Goal: Information Seeking & Learning: Learn about a topic

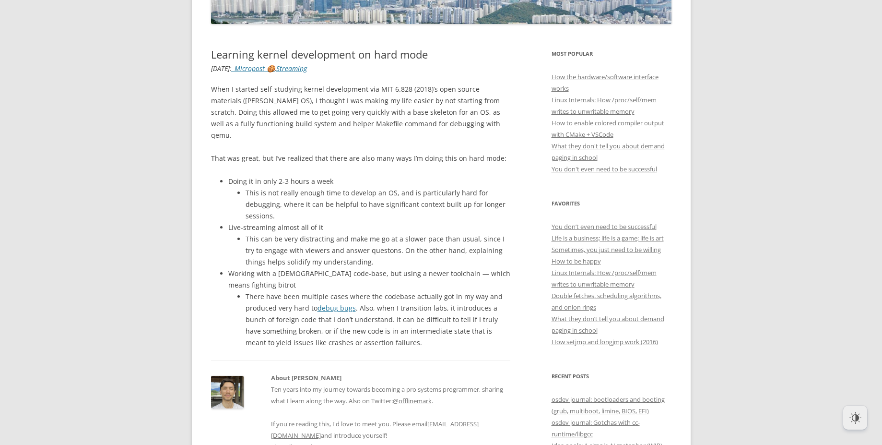
scroll to position [179, 0]
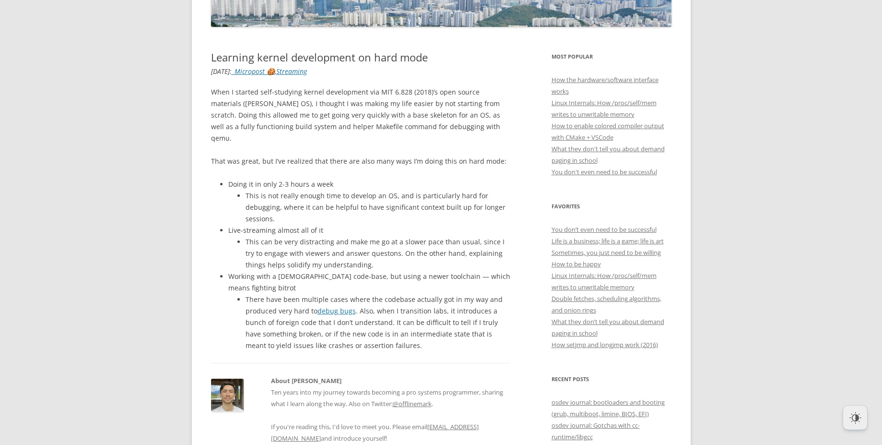
click at [375, 101] on p "When I started self-studying kernel development via MIT 6.828 (2018)’s open sou…" at bounding box center [361, 115] width 300 height 58
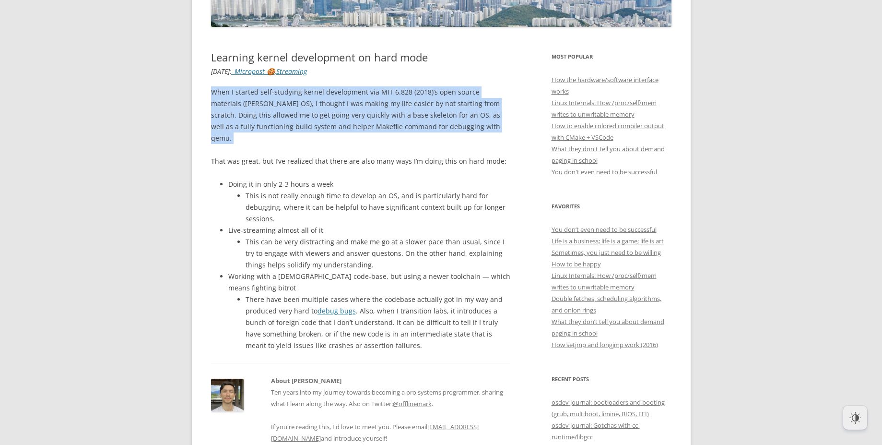
click at [375, 101] on p "When I started self-studying kernel development via MIT 6.828 (2018)’s open sou…" at bounding box center [361, 115] width 300 height 58
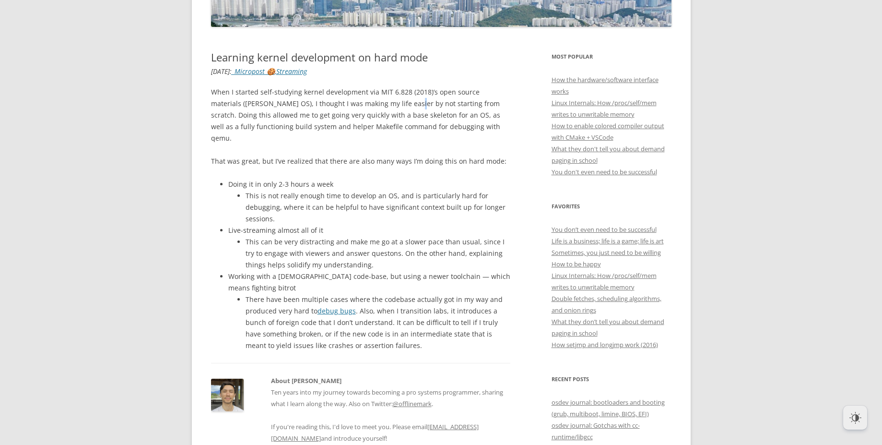
click at [375, 101] on p "When I started self-studying kernel development via MIT 6.828 (2018)’s open sou…" at bounding box center [361, 115] width 300 height 58
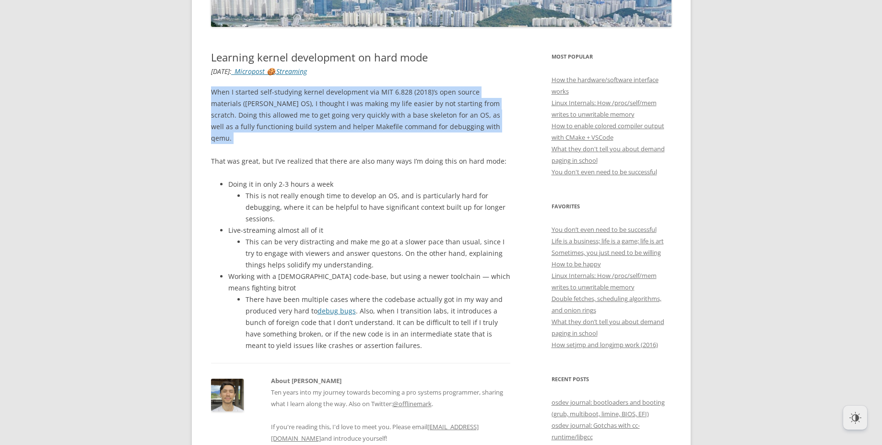
click at [375, 101] on p "When I started self-studying kernel development via MIT 6.828 (2018)’s open sou…" at bounding box center [361, 115] width 300 height 58
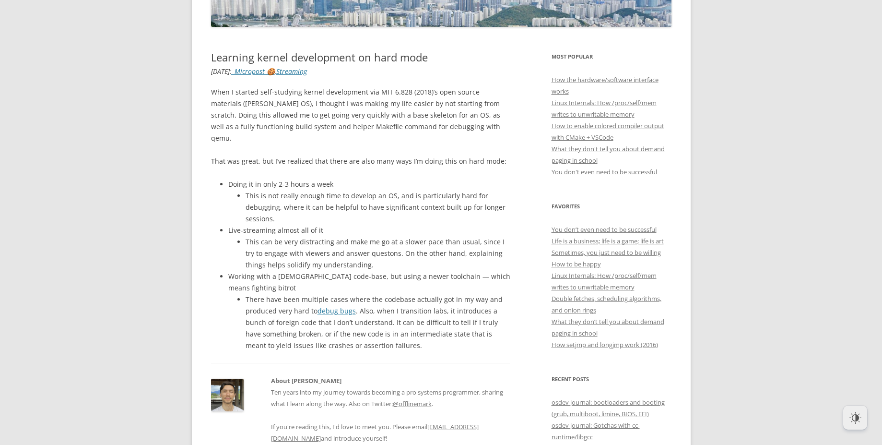
click at [375, 101] on p "When I started self-studying kernel development via MIT 6.828 (2018)’s open sou…" at bounding box center [361, 115] width 300 height 58
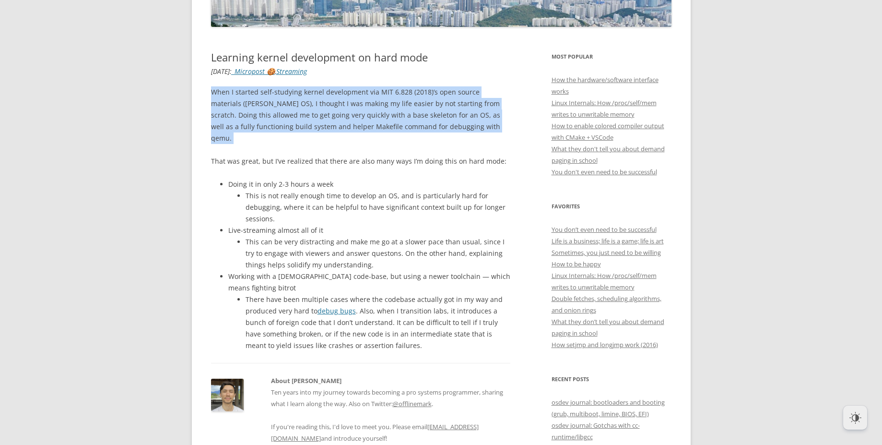
click at [375, 101] on p "When I started self-studying kernel development via MIT 6.828 (2018)’s open sou…" at bounding box center [361, 115] width 300 height 58
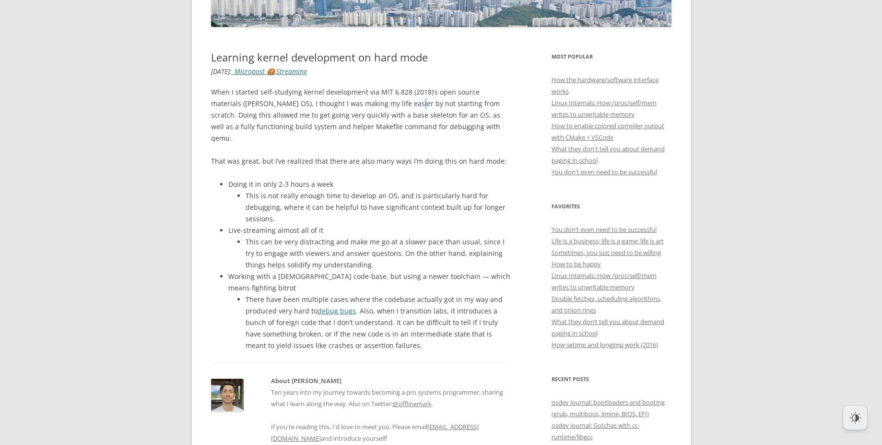
click at [375, 101] on p "When I started self-studying kernel development via MIT 6.828 (2018)’s open sou…" at bounding box center [361, 115] width 300 height 58
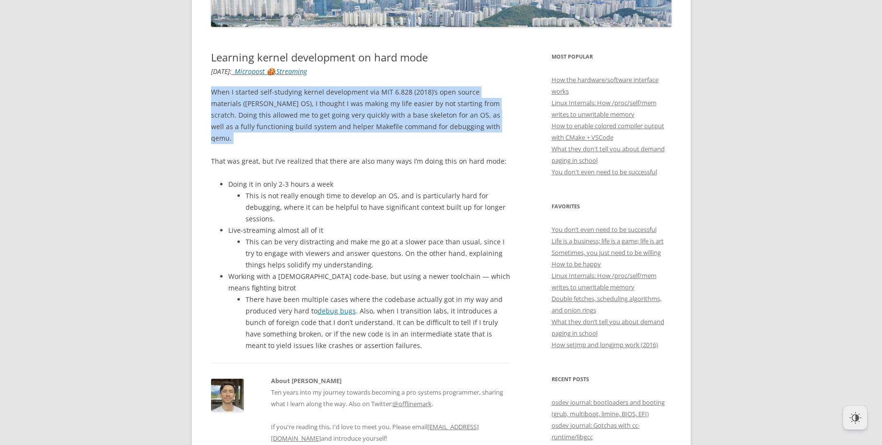
click at [375, 101] on p "When I started self-studying kernel development via MIT 6.828 (2018)’s open sou…" at bounding box center [361, 115] width 300 height 58
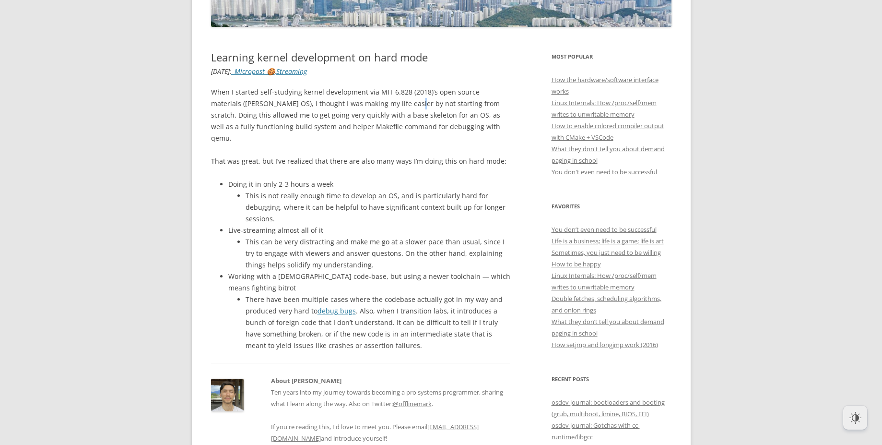
click at [375, 101] on p "When I started self-studying kernel development via MIT 6.828 (2018)’s open sou…" at bounding box center [361, 115] width 300 height 58
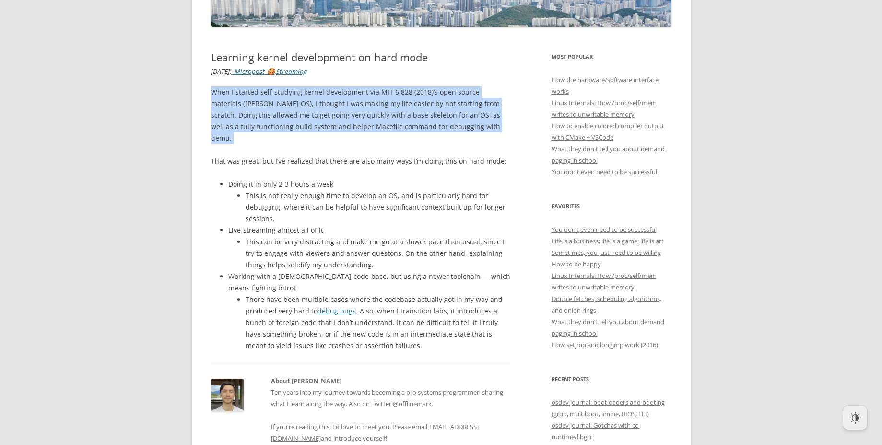
click at [375, 101] on p "When I started self-studying kernel development via MIT 6.828 (2018)’s open sou…" at bounding box center [361, 115] width 300 height 58
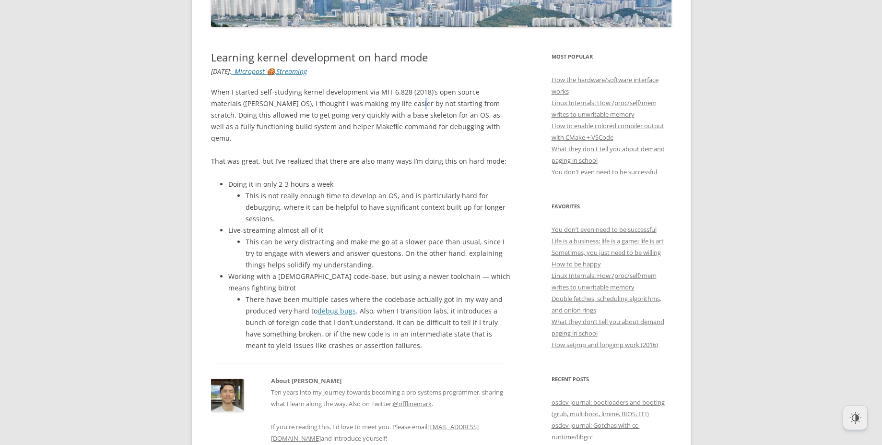
click at [375, 101] on p "When I started self-studying kernel development via MIT 6.828 (2018)’s open sou…" at bounding box center [361, 115] width 300 height 58
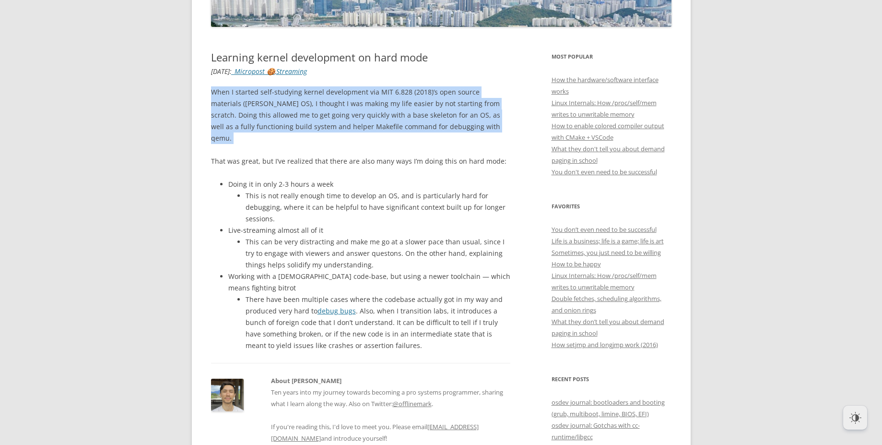
click at [375, 101] on p "When I started self-studying kernel development via MIT 6.828 (2018)’s open sou…" at bounding box center [361, 115] width 300 height 58
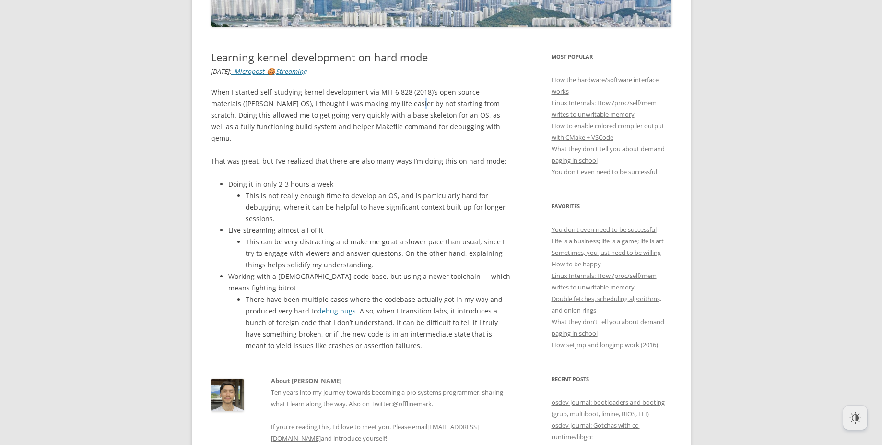
click at [375, 101] on p "When I started self-studying kernel development via MIT 6.828 (2018)’s open sou…" at bounding box center [361, 115] width 300 height 58
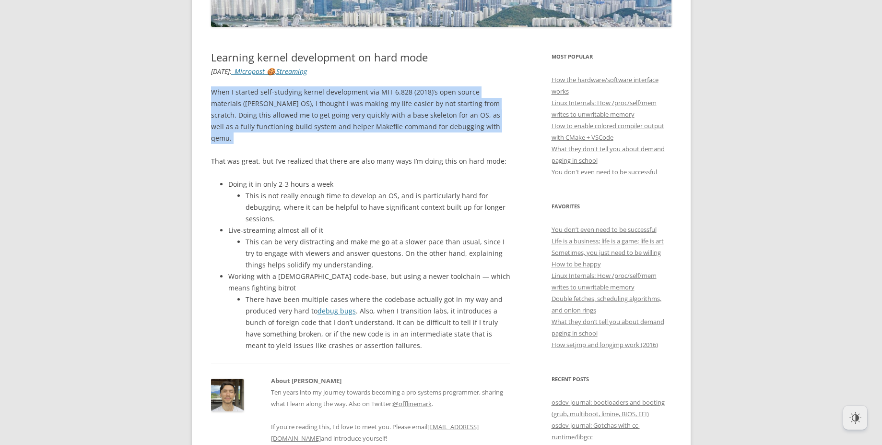
click at [375, 101] on p "When I started self-studying kernel development via MIT 6.828 (2018)’s open sou…" at bounding box center [361, 115] width 300 height 58
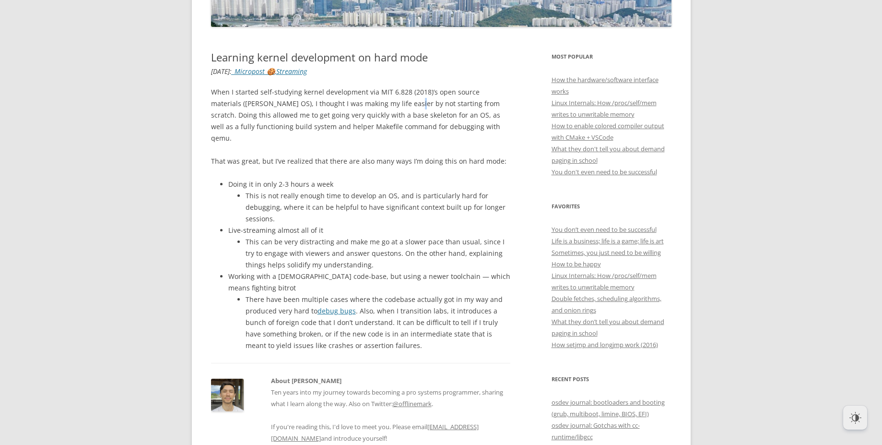
click at [375, 101] on p "When I started self-studying kernel development via MIT 6.828 (2018)’s open sou…" at bounding box center [361, 115] width 300 height 58
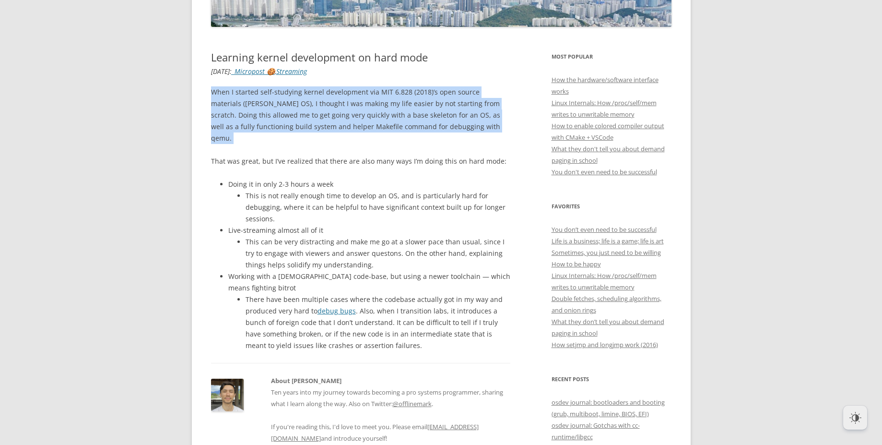
click at [375, 101] on p "When I started self-studying kernel development via MIT 6.828 (2018)’s open sou…" at bounding box center [361, 115] width 300 height 58
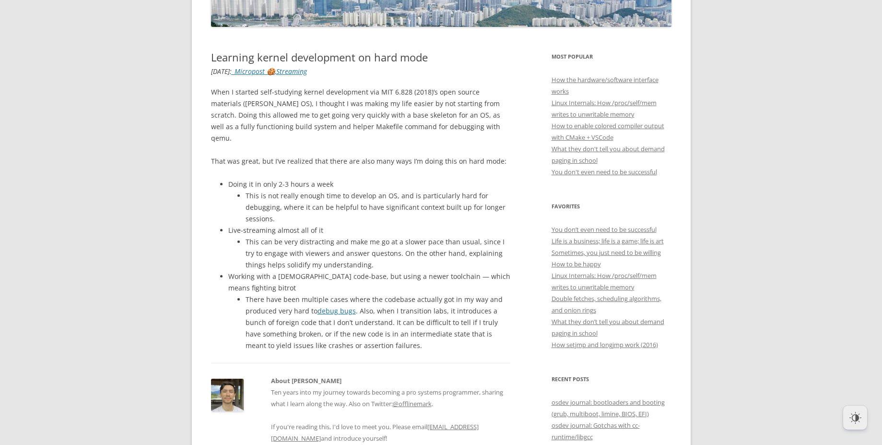
click at [235, 155] on p "That was great, but I’ve realized that there are also many ways I’m doing this …" at bounding box center [361, 161] width 300 height 12
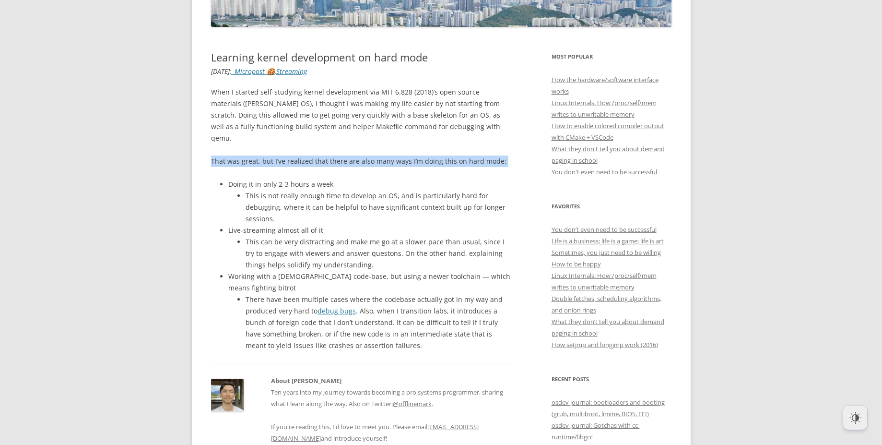
click at [235, 155] on p "That was great, but I’ve realized that there are also many ways I’m doing this …" at bounding box center [361, 161] width 300 height 12
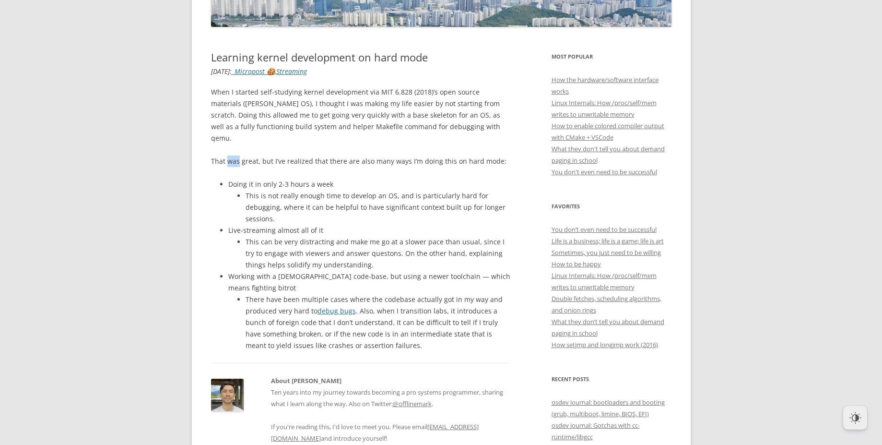
click at [235, 155] on p "That was great, but I’ve realized that there are also many ways I’m doing this …" at bounding box center [361, 161] width 300 height 12
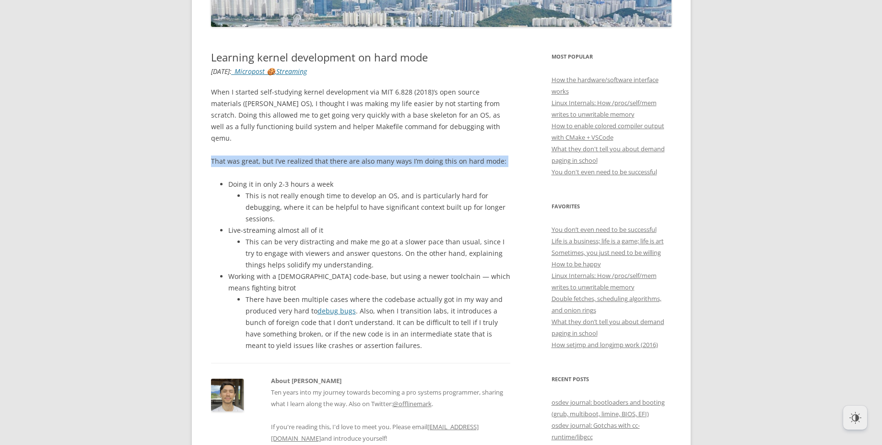
click at [235, 155] on p "That was great, but I’ve realized that there are also many ways I’m doing this …" at bounding box center [361, 161] width 300 height 12
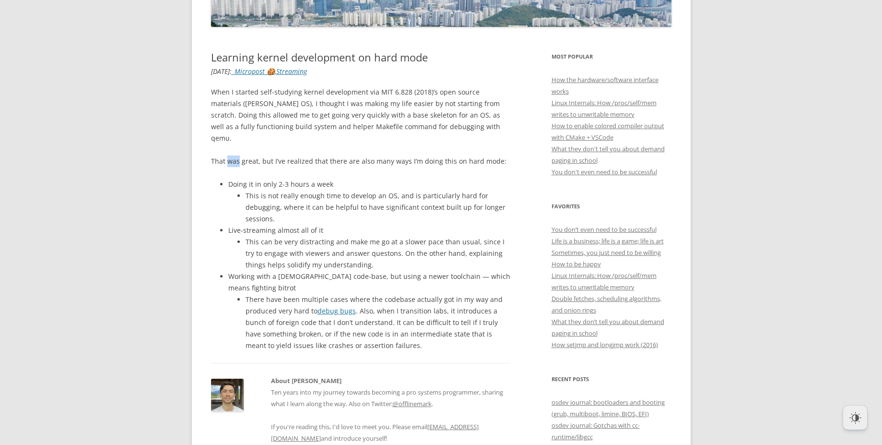
click at [235, 155] on p "That was great, but I’ve realized that there are also many ways I’m doing this …" at bounding box center [361, 161] width 300 height 12
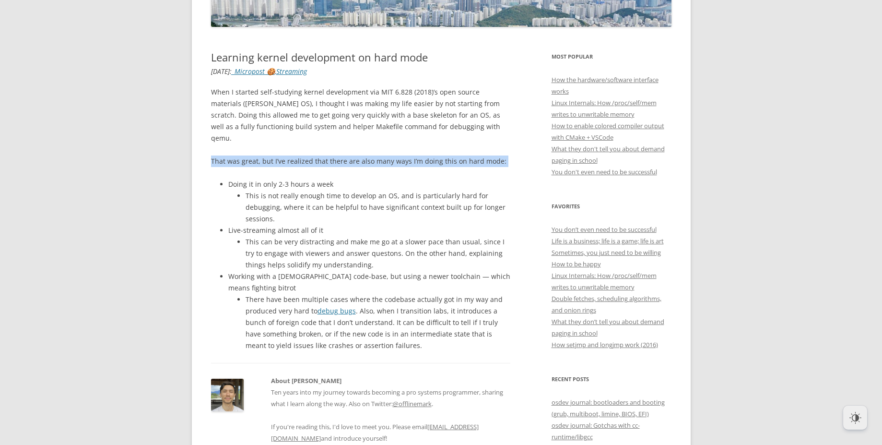
click at [235, 155] on p "That was great, but I’ve realized that there are also many ways I’m doing this …" at bounding box center [361, 161] width 300 height 12
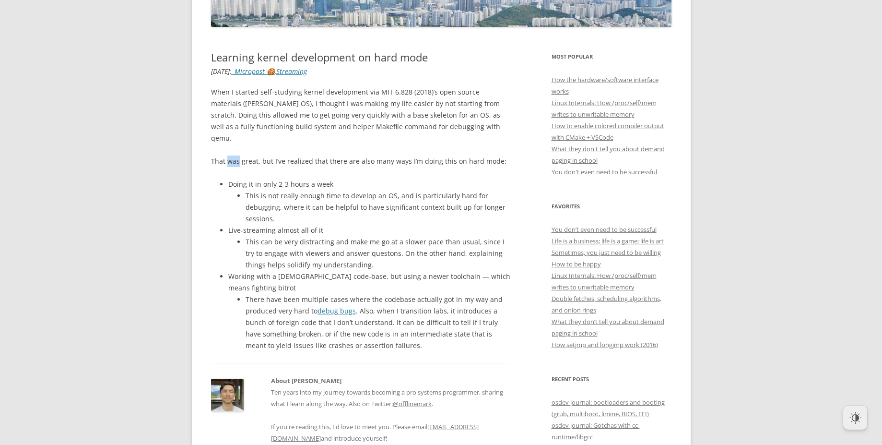
click at [235, 155] on p "That was great, but I’ve realized that there are also many ways I’m doing this …" at bounding box center [361, 161] width 300 height 12
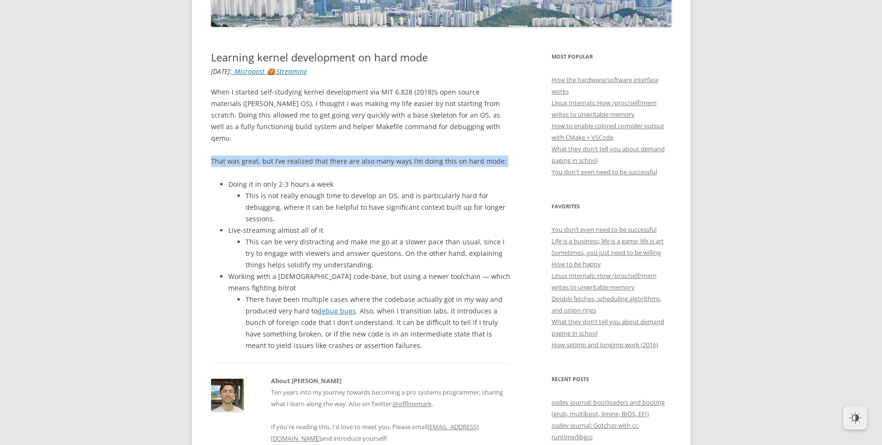
click at [235, 155] on p "That was great, but I’ve realized that there are also many ways I’m doing this …" at bounding box center [361, 161] width 300 height 12
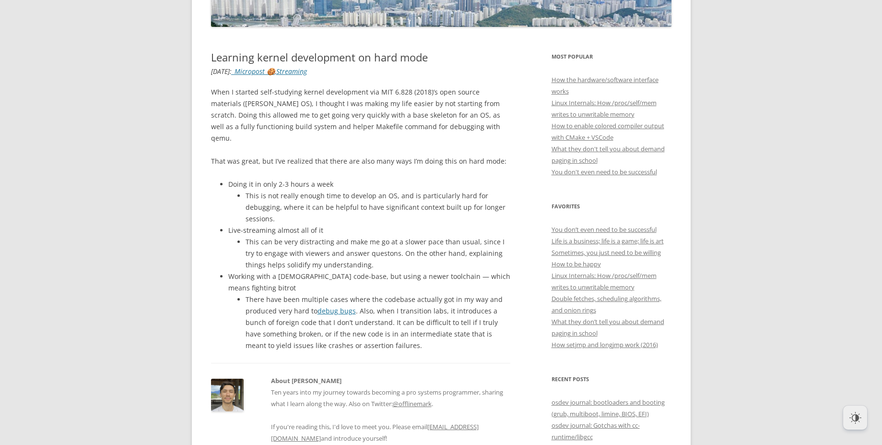
click at [283, 190] on li "This is not really enough time to develop an OS, and is particularly hard for d…" at bounding box center [378, 207] width 265 height 35
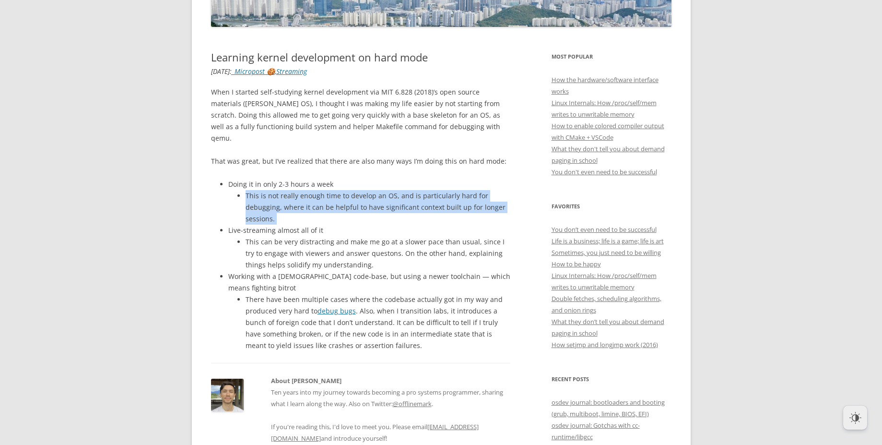
click at [283, 190] on li "This is not really enough time to develop an OS, and is particularly hard for d…" at bounding box center [378, 207] width 265 height 35
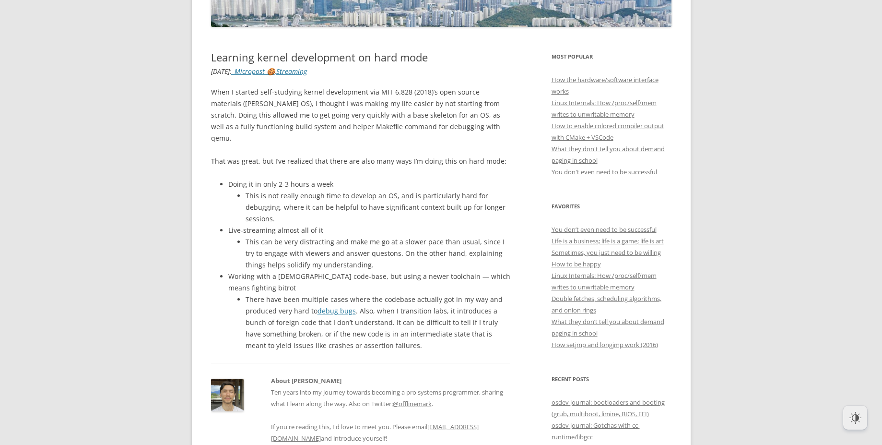
click at [393, 270] on li "Working with a [DEMOGRAPHIC_DATA] code-base, but using a newer toolchain — whic…" at bounding box center [369, 310] width 282 height 81
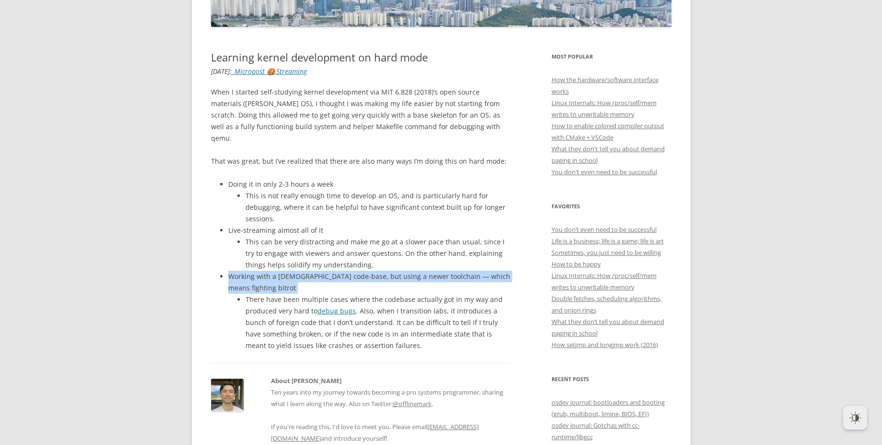
click at [393, 270] on li "Working with a [DEMOGRAPHIC_DATA] code-base, but using a newer toolchain — whic…" at bounding box center [369, 310] width 282 height 81
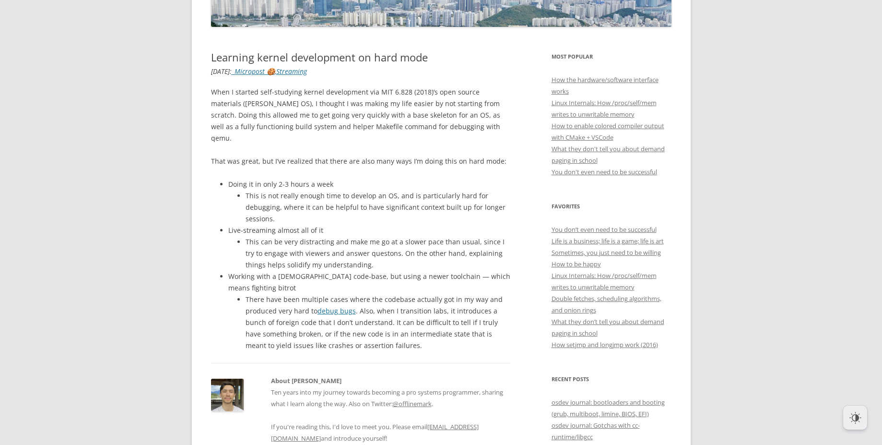
click at [393, 270] on li "Working with a [DEMOGRAPHIC_DATA] code-base, but using a newer toolchain — whic…" at bounding box center [369, 310] width 282 height 81
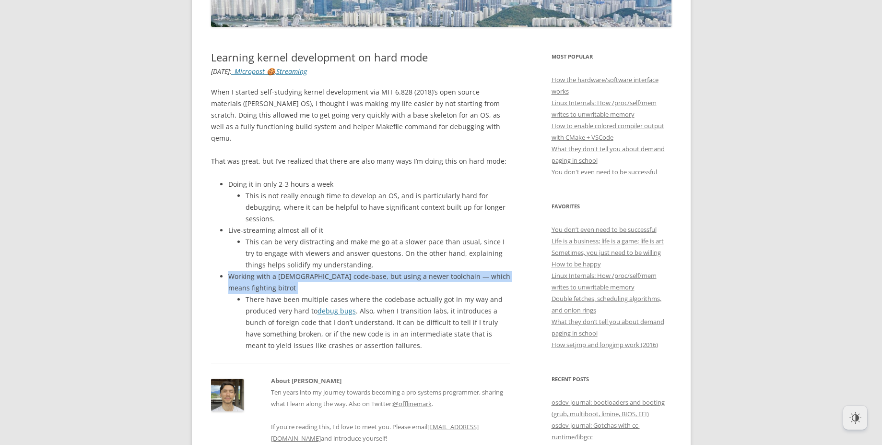
click at [393, 270] on li "Working with a [DEMOGRAPHIC_DATA] code-base, but using a newer toolchain — whic…" at bounding box center [369, 310] width 282 height 81
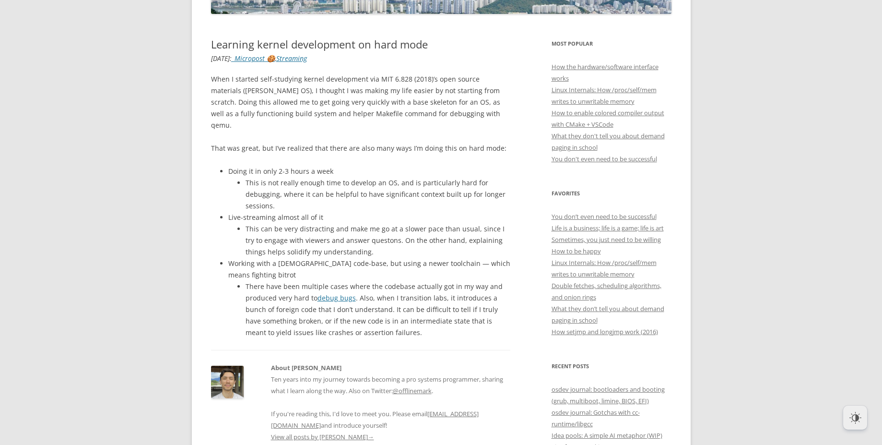
scroll to position [196, 0]
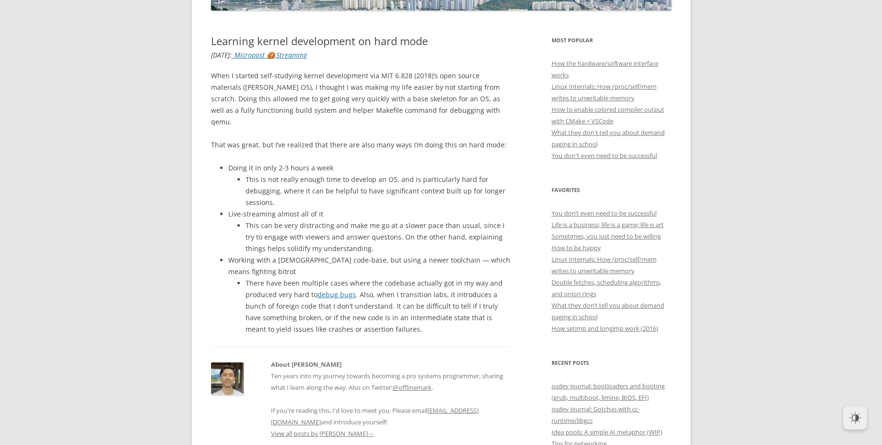
click at [301, 281] on li "There have been multiple cases where the codebase actually got in my way and pr…" at bounding box center [378, 306] width 265 height 58
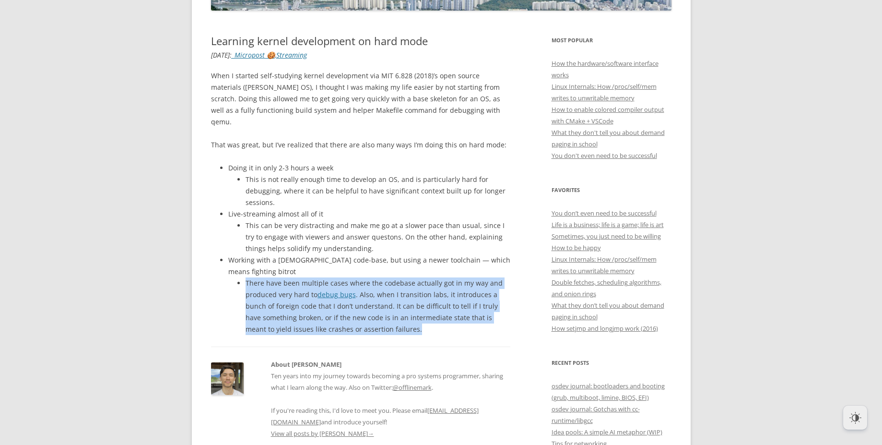
click at [301, 281] on li "There have been multiple cases where the codebase actually got in my way and pr…" at bounding box center [378, 306] width 265 height 58
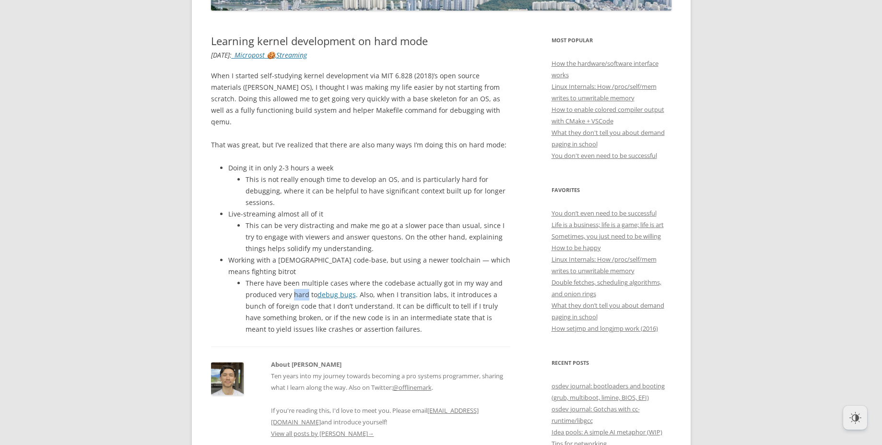
click at [301, 281] on li "There have been multiple cases where the codebase actually got in my way and pr…" at bounding box center [378, 306] width 265 height 58
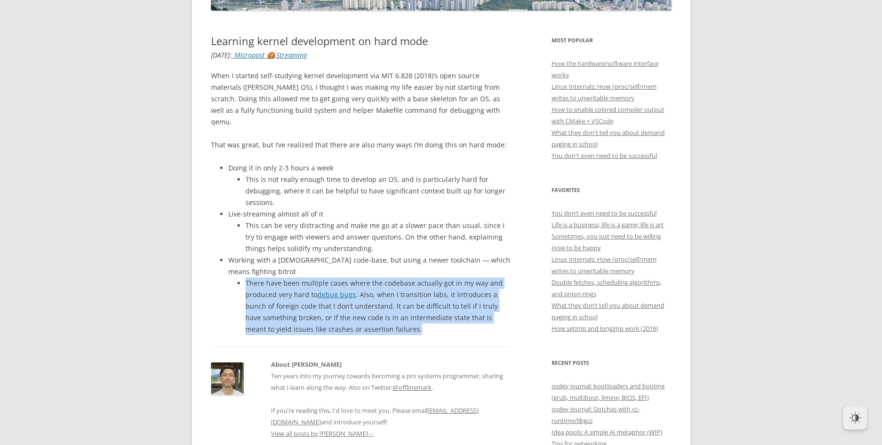
click at [301, 281] on li "There have been multiple cases where the codebase actually got in my way and pr…" at bounding box center [378, 306] width 265 height 58
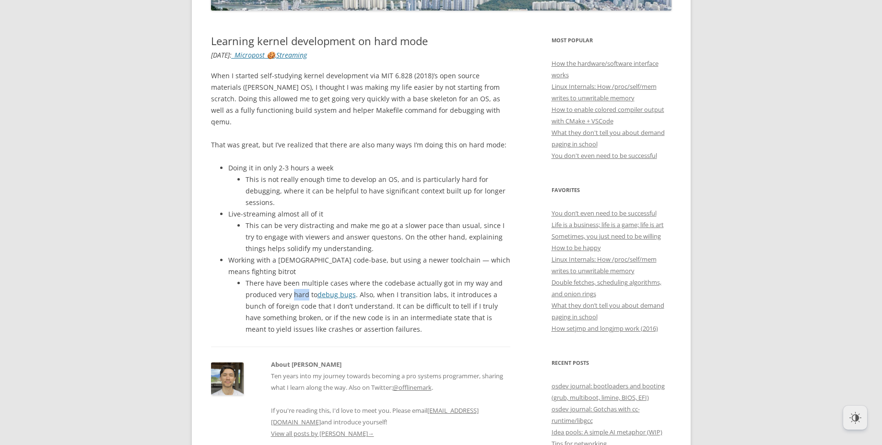
click at [301, 281] on li "There have been multiple cases where the codebase actually got in my way and pr…" at bounding box center [378, 306] width 265 height 58
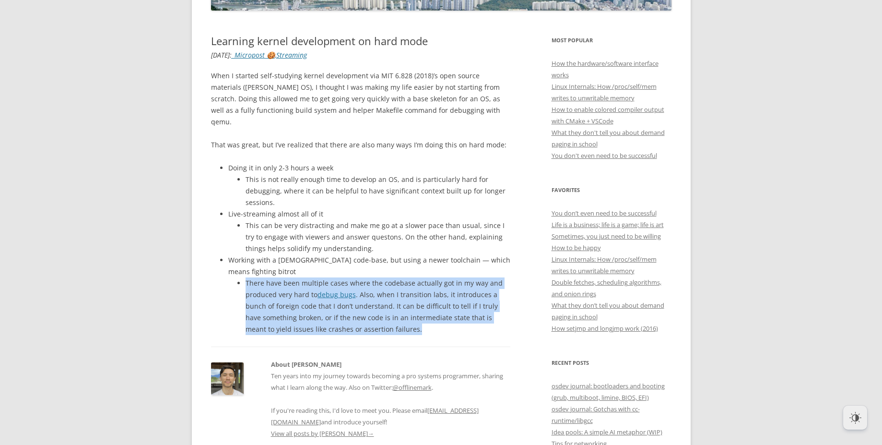
click at [301, 281] on li "There have been multiple cases where the codebase actually got in my way and pr…" at bounding box center [378, 306] width 265 height 58
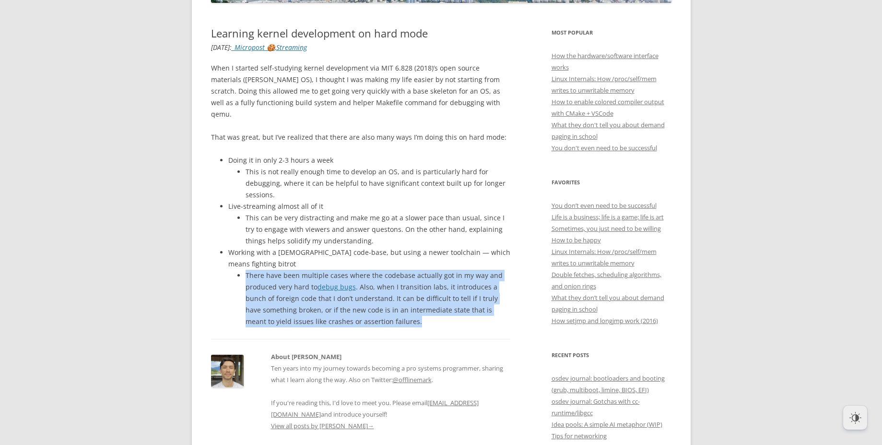
scroll to position [0, 0]
